Goal: Information Seeking & Learning: Learn about a topic

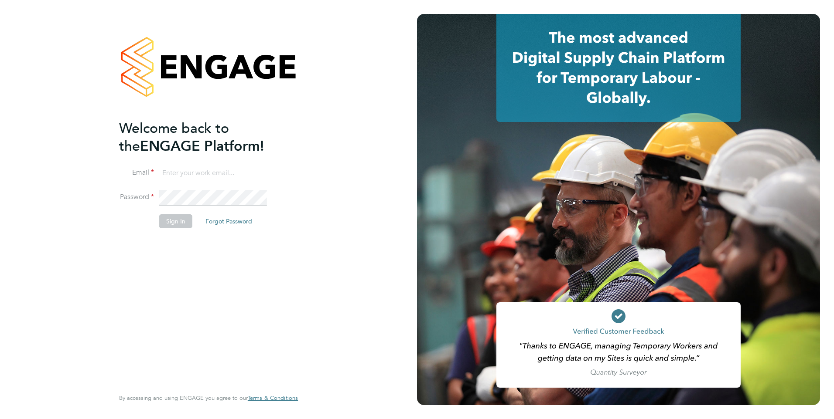
type input "eva@mmpconsultancy.co.uk"
click at [152, 228] on li "Sign In Forgot Password" at bounding box center [204, 225] width 170 height 23
click at [169, 223] on button "Sign In" at bounding box center [175, 221] width 33 height 14
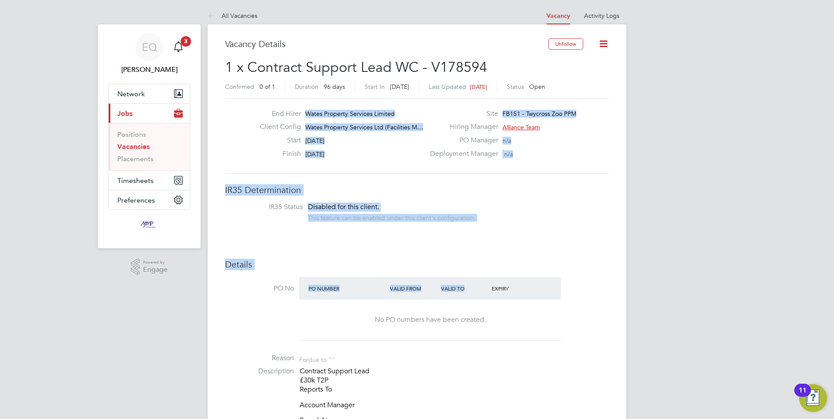
drag, startPoint x: 490, startPoint y: 280, endPoint x: 282, endPoint y: 109, distance: 269.4
drag, startPoint x: 282, startPoint y: 109, endPoint x: 419, endPoint y: 201, distance: 164.6
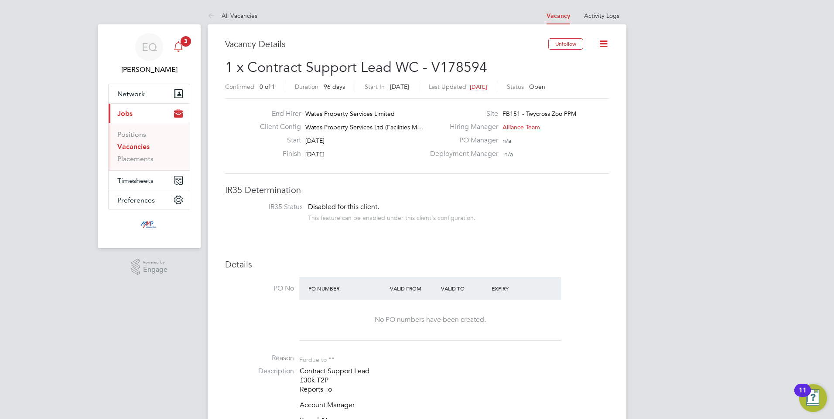
click at [185, 45] on span "3" at bounding box center [185, 41] width 10 height 10
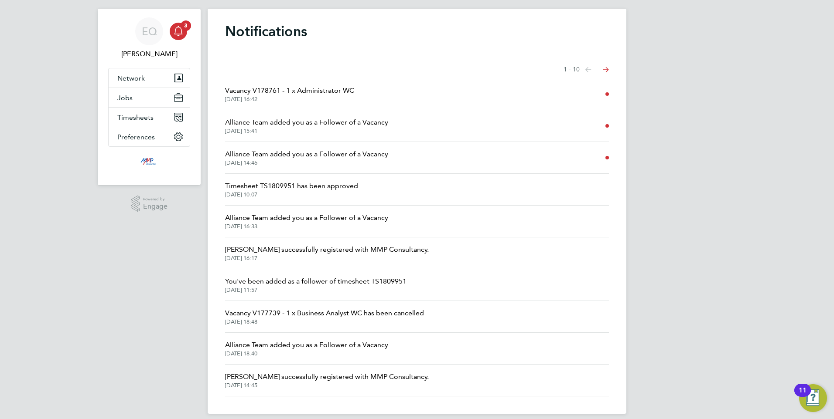
scroll to position [24, 0]
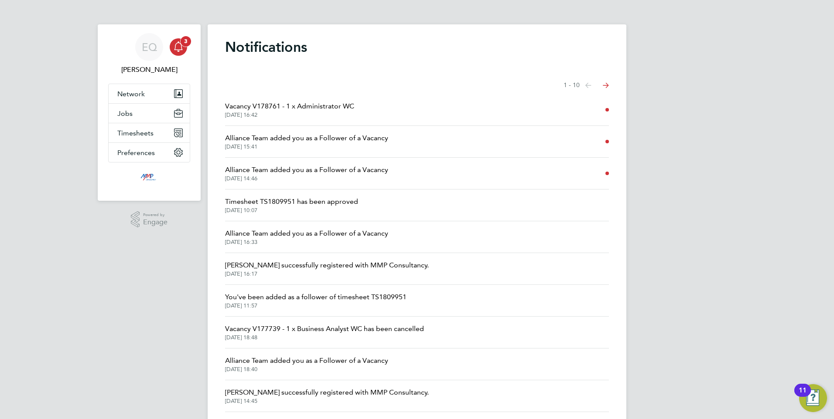
click at [182, 38] on span "3" at bounding box center [185, 41] width 10 height 10
click at [178, 49] on icon "Main navigation" at bounding box center [178, 46] width 10 height 10
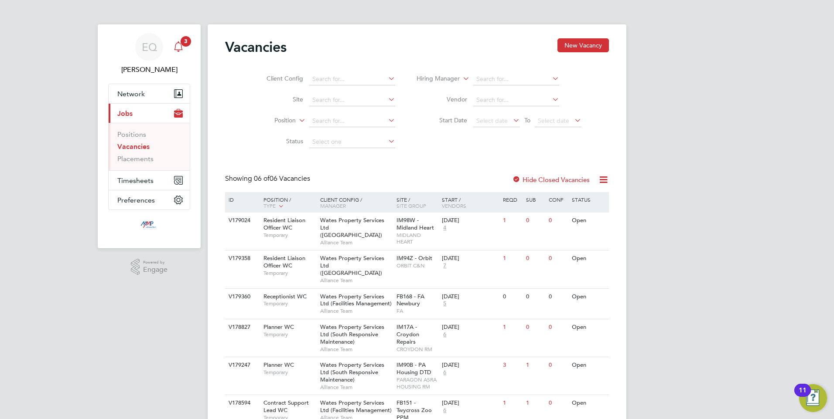
click at [177, 37] on link "Notifications 3" at bounding box center [178, 47] width 17 height 28
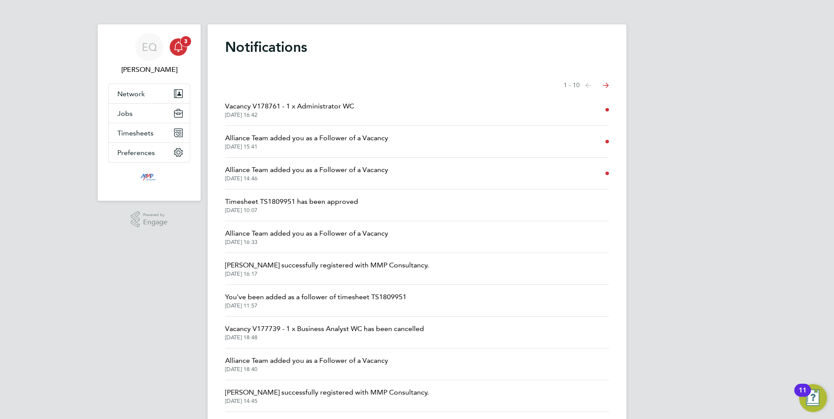
click at [186, 48] on div "Main navigation" at bounding box center [178, 46] width 17 height 17
click at [120, 128] on button "Timesheets" at bounding box center [149, 132] width 81 height 19
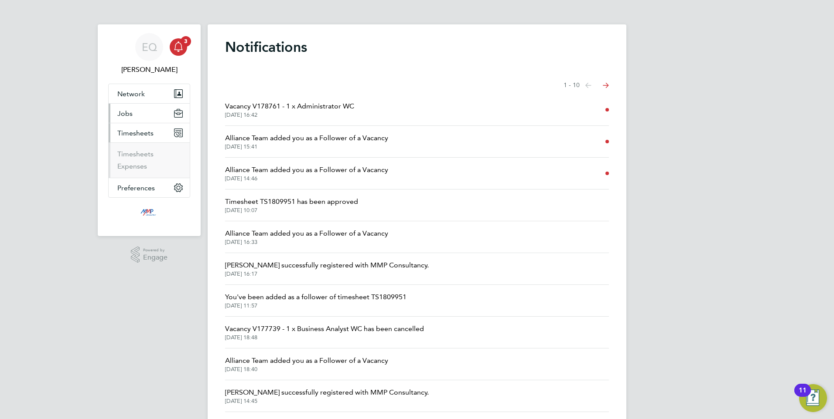
click at [122, 113] on span "Jobs" at bounding box center [124, 113] width 15 height 8
click at [129, 145] on link "Vacancies" at bounding box center [132, 147] width 31 height 8
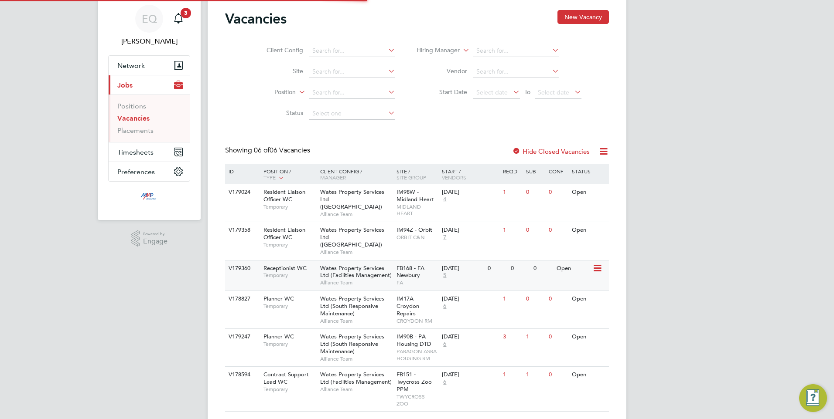
scroll to position [44, 0]
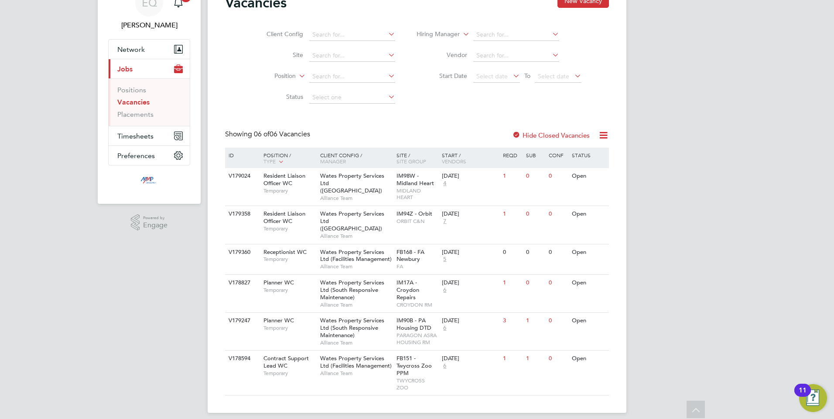
drag, startPoint x: 444, startPoint y: 385, endPoint x: 239, endPoint y: 167, distance: 299.2
click at [249, 202] on div "ID Position / Type Client Config / Manager Site / Site Group Start / Vendors Re…" at bounding box center [417, 272] width 384 height 248
drag, startPoint x: 228, startPoint y: 131, endPoint x: 315, endPoint y: 140, distance: 87.7
click at [293, 129] on div "Vacancies New Vacancy Client Config Site Position Status Hiring Manager Vendor …" at bounding box center [417, 195] width 384 height 402
